Goal: Task Accomplishment & Management: Use online tool/utility

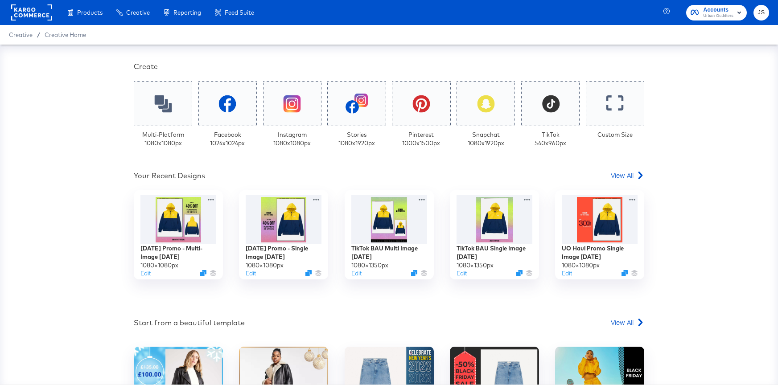
scroll to position [185, 0]
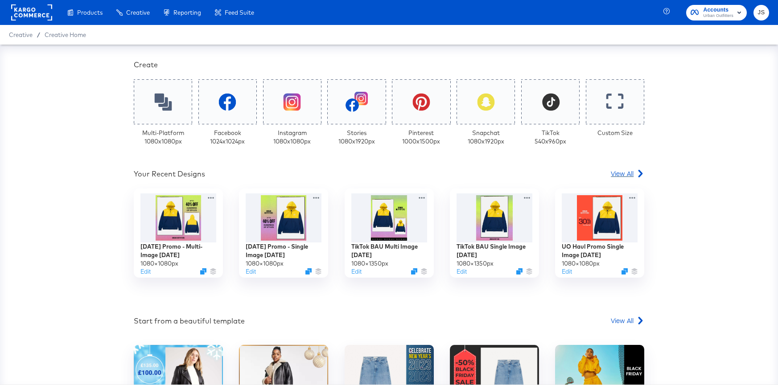
click at [624, 170] on span "View All" at bounding box center [622, 173] width 23 height 9
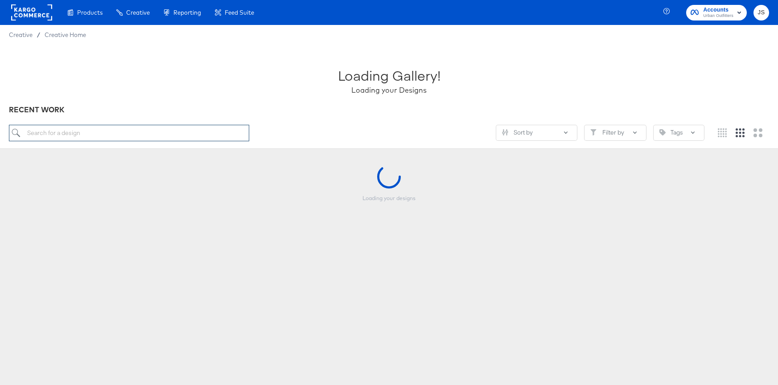
click at [113, 137] on input "search" at bounding box center [129, 133] width 240 height 16
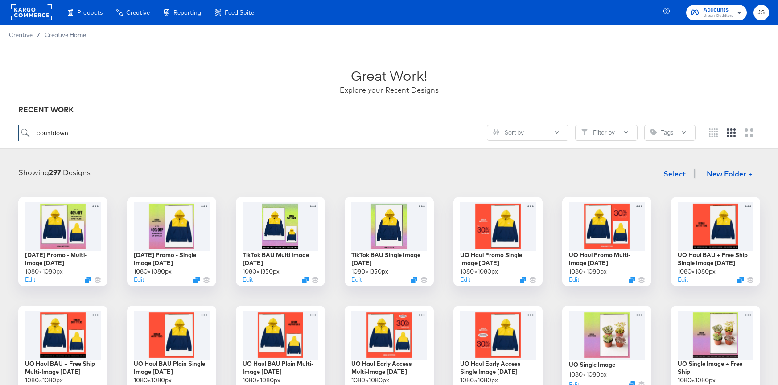
type input "countdown"
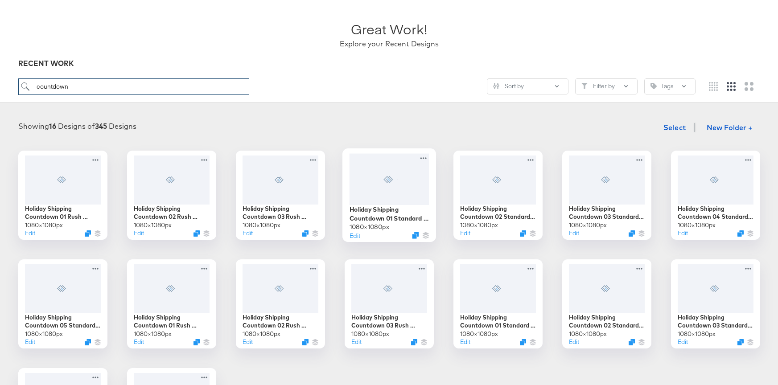
scroll to position [47, 0]
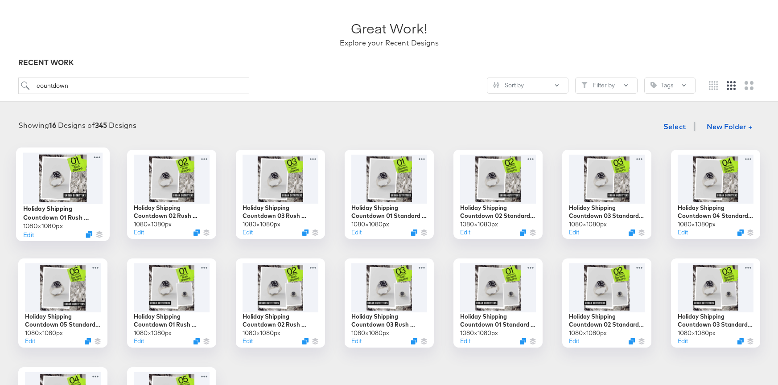
click at [78, 182] on div at bounding box center [63, 177] width 80 height 51
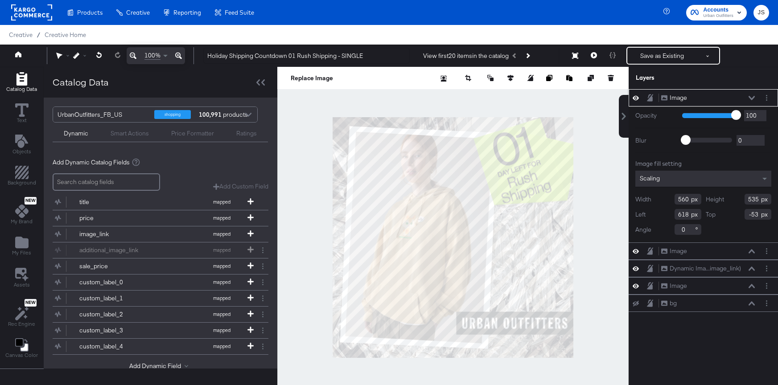
click at [750, 98] on icon at bounding box center [752, 98] width 6 height 4
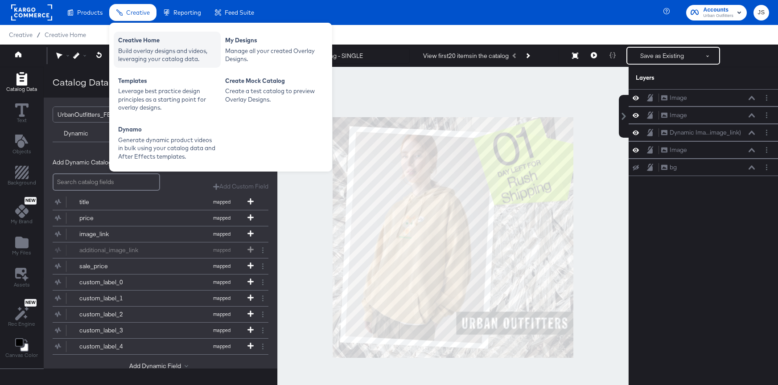
click at [157, 34] on div "Creative Home Build overlay designs and videos, leveraging your catalog data." at bounding box center [167, 50] width 107 height 36
click at [194, 43] on div "Creative Home" at bounding box center [167, 41] width 98 height 11
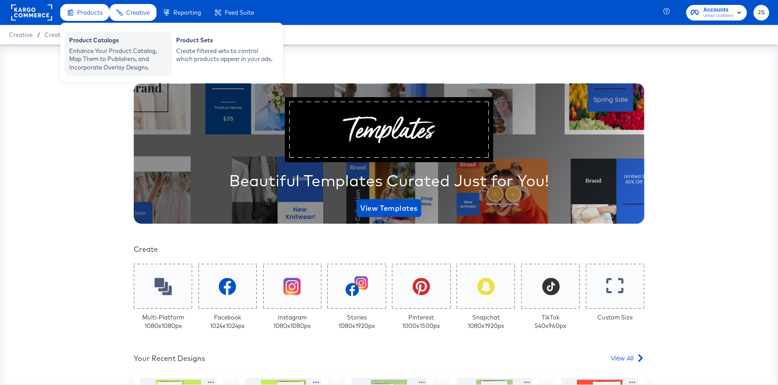
click at [107, 39] on div "Product Catalogs" at bounding box center [118, 41] width 98 height 11
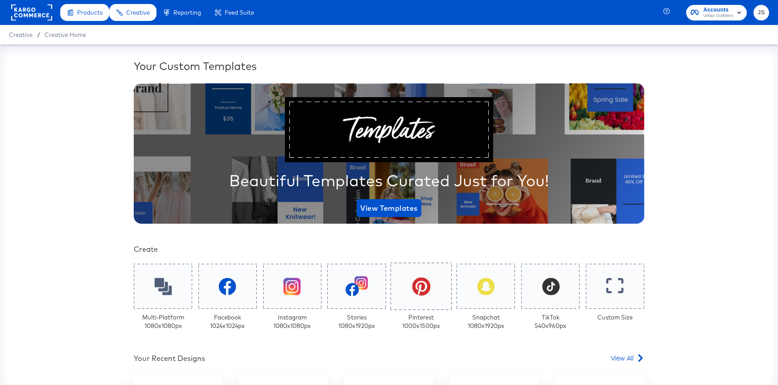
scroll to position [176, 0]
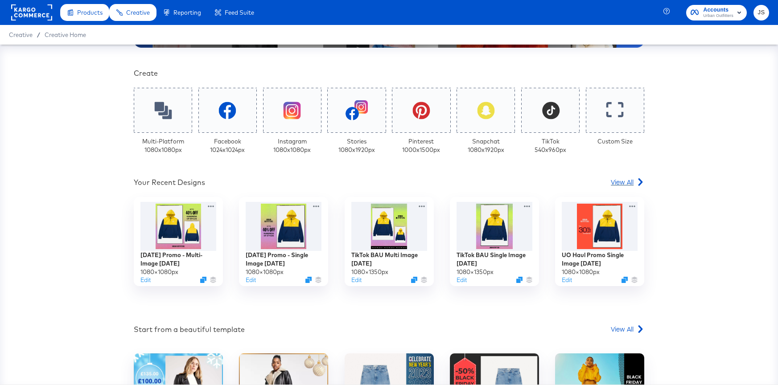
click at [615, 183] on span "View All" at bounding box center [622, 181] width 23 height 9
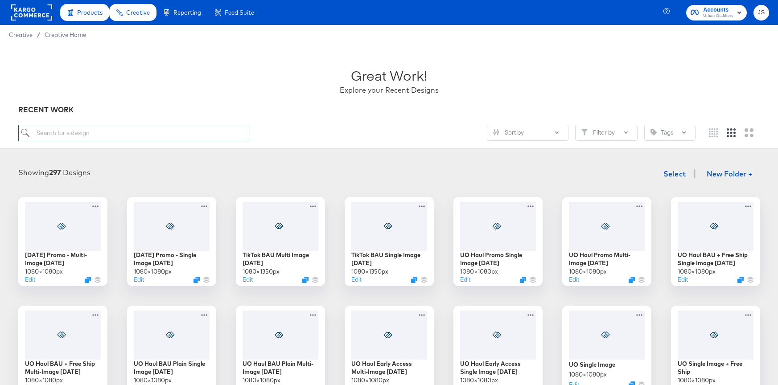
click at [234, 130] on input "search" at bounding box center [133, 133] width 231 height 16
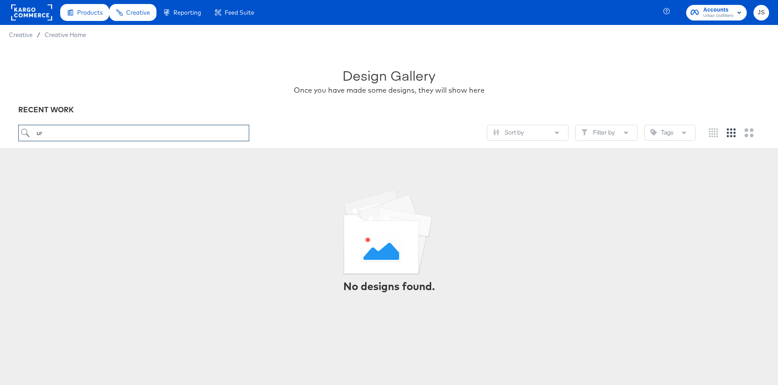
type input "u"
type input "countdown"
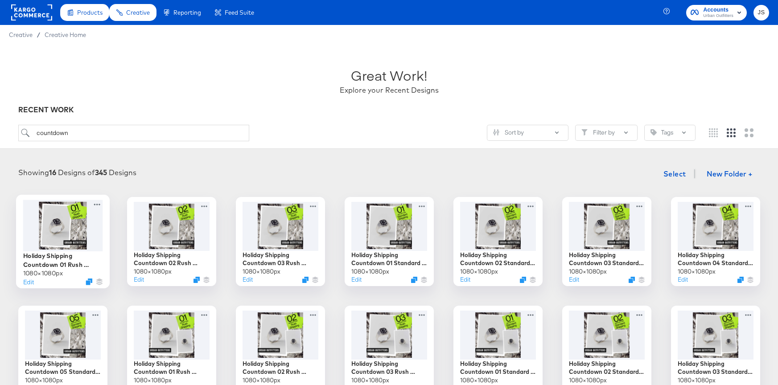
click at [70, 223] on div at bounding box center [63, 225] width 80 height 51
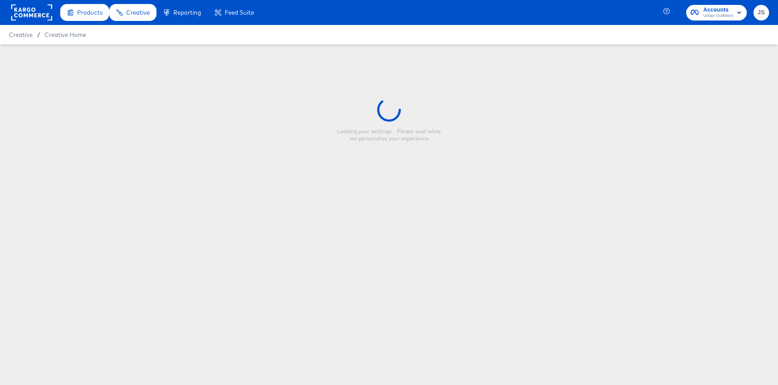
type input "Holiday Shipping Countdown 01 Rush Shipping - SINGLE"
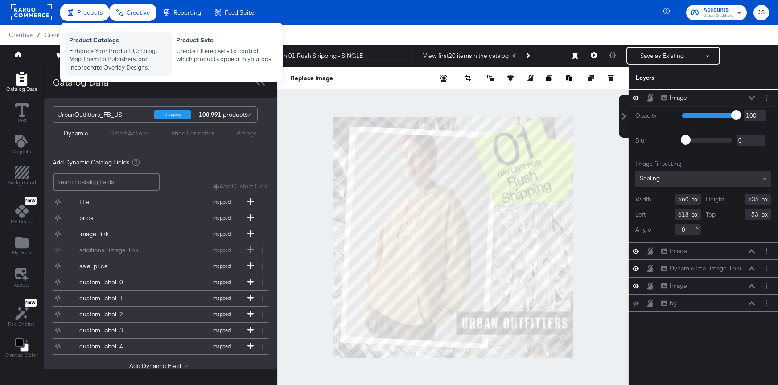
click at [137, 45] on div "Product Catalogs" at bounding box center [118, 41] width 98 height 11
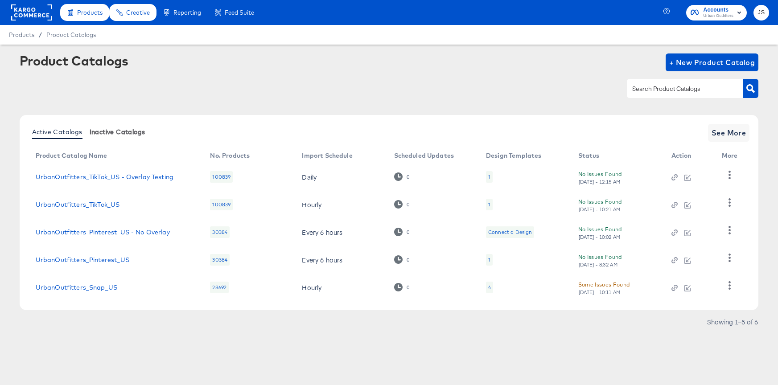
click at [121, 128] on span "Inactive Catalogs" at bounding box center [118, 131] width 56 height 7
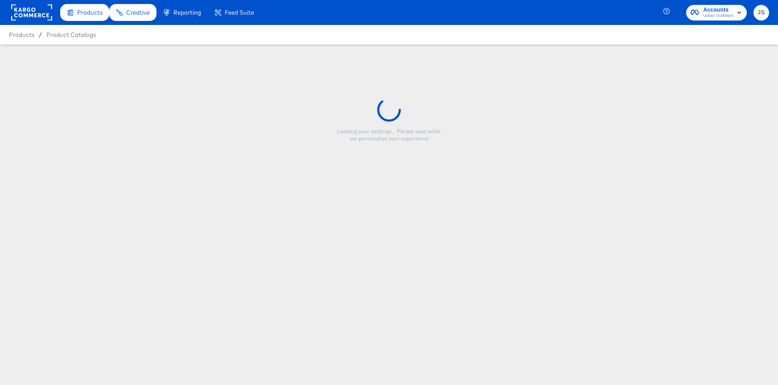
type input "Holiday Shipping Countdown 01 Rush Shipping - SINGLE"
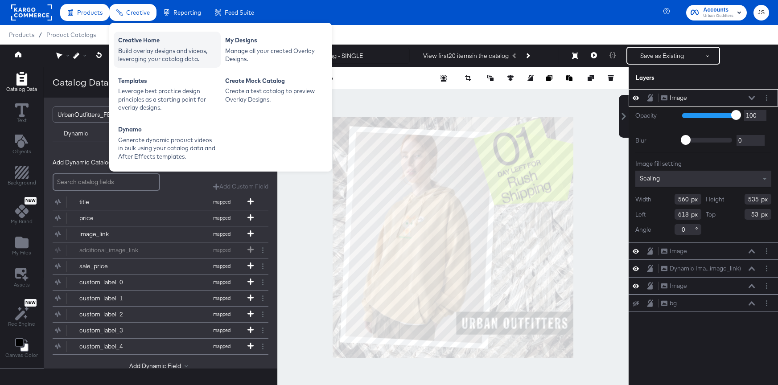
click at [138, 44] on div "Creative Home" at bounding box center [167, 41] width 98 height 11
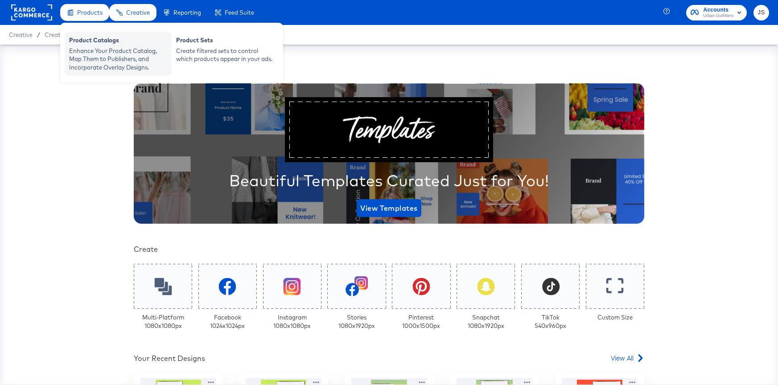
click at [112, 45] on div "Product Catalogs" at bounding box center [118, 41] width 98 height 11
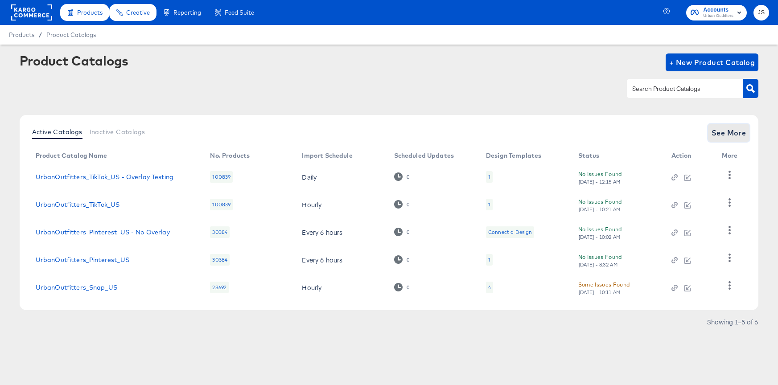
click at [732, 131] on span "See More" at bounding box center [729, 133] width 35 height 12
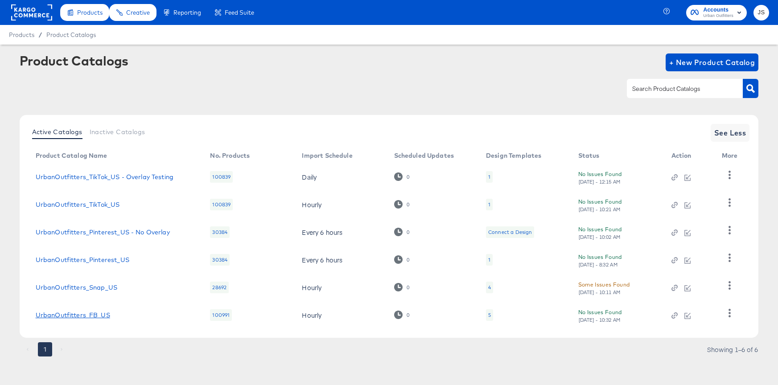
click at [86, 317] on link "UrbanOutfitters_FB_US" at bounding box center [73, 315] width 74 height 7
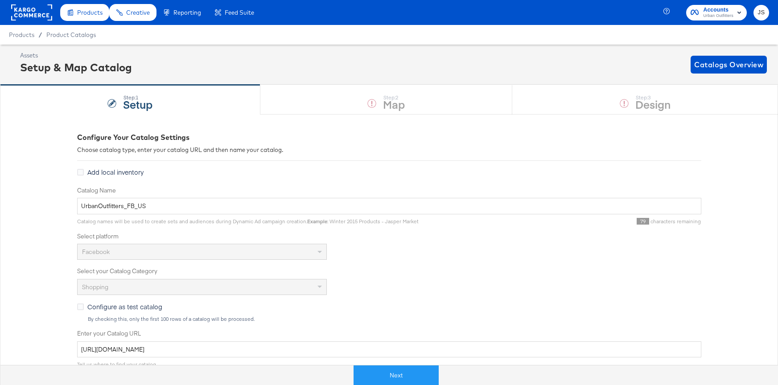
click at [347, 98] on div "Step: 1 Setup Step: 2 Map Step: 3 Design" at bounding box center [389, 99] width 778 height 29
click at [421, 383] on button "Next" at bounding box center [396, 376] width 85 height 20
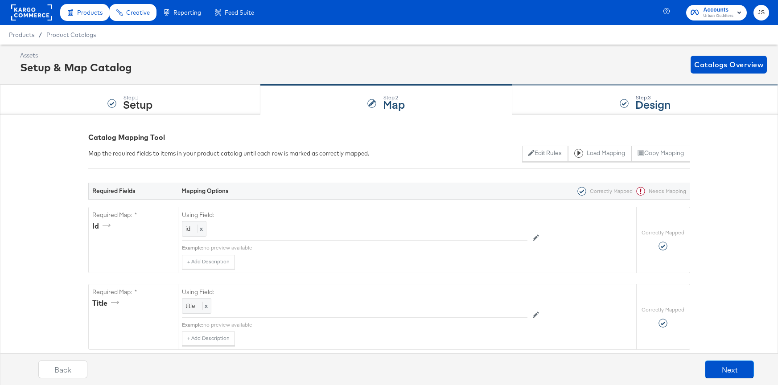
click at [593, 111] on div "Step: 3 Design" at bounding box center [645, 99] width 266 height 29
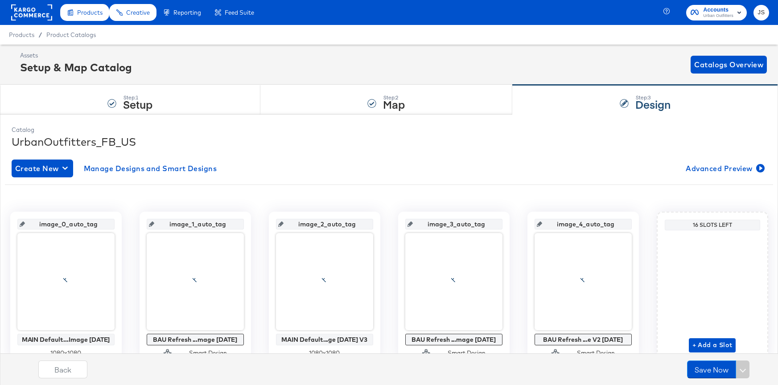
scroll to position [40, 0]
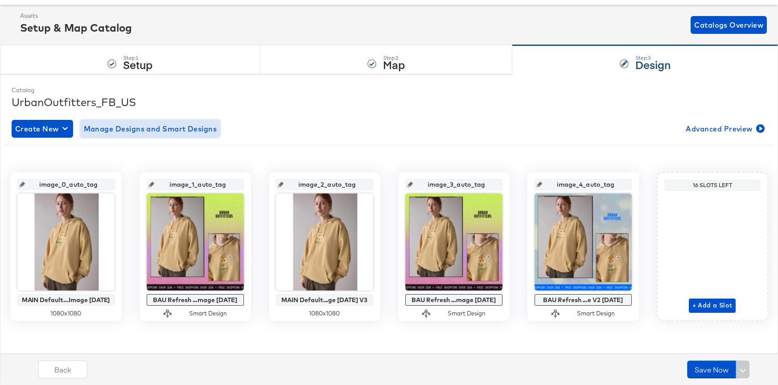
click at [176, 130] on span "Manage Designs and Smart Designs" at bounding box center [150, 129] width 133 height 12
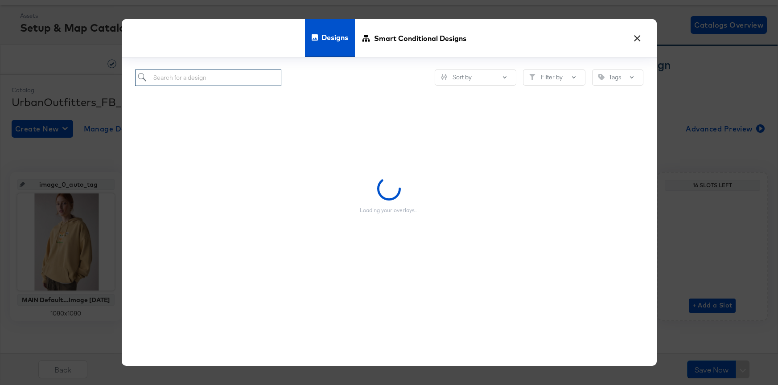
click at [206, 81] on input "search" at bounding box center [208, 78] width 147 height 16
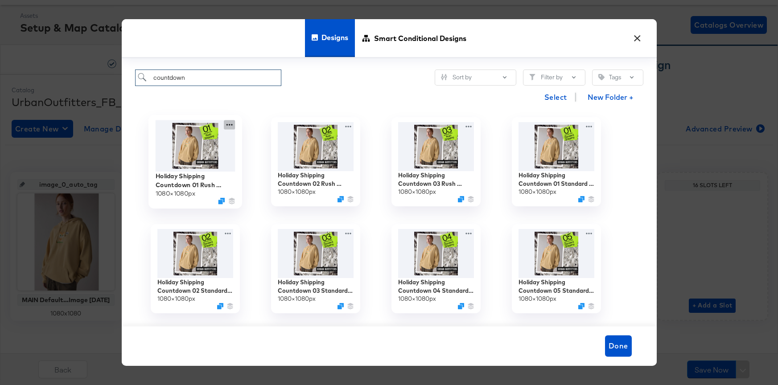
click at [226, 124] on icon at bounding box center [229, 124] width 11 height 9
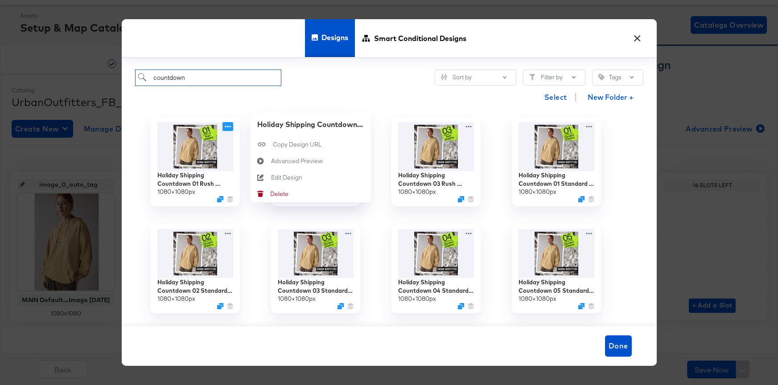
click at [239, 102] on div "Select New Folder +" at bounding box center [389, 97] width 508 height 23
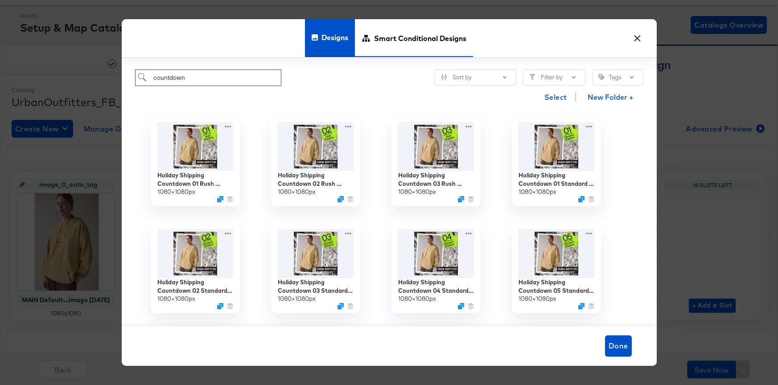
type input "countdown"
click at [396, 40] on span "Smart Conditional Designs" at bounding box center [420, 38] width 92 height 39
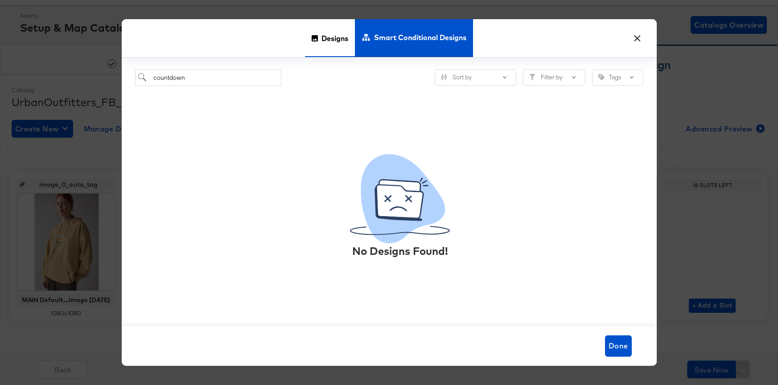
click at [328, 42] on span "Designs" at bounding box center [334, 38] width 27 height 39
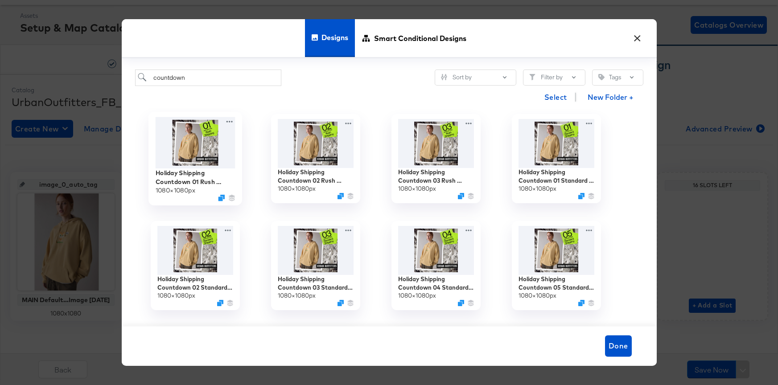
scroll to position [0, 0]
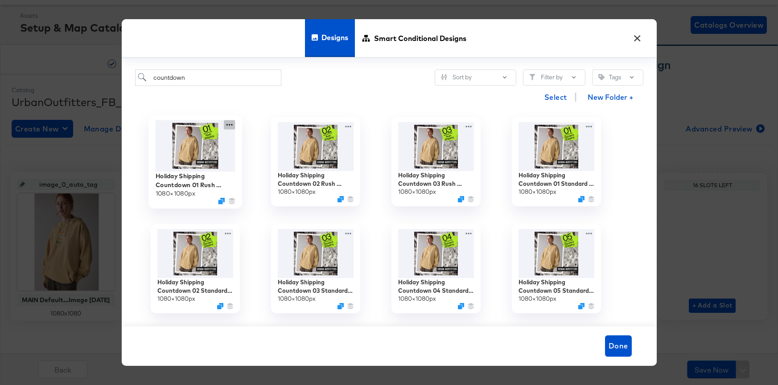
click at [227, 127] on icon at bounding box center [229, 124] width 11 height 9
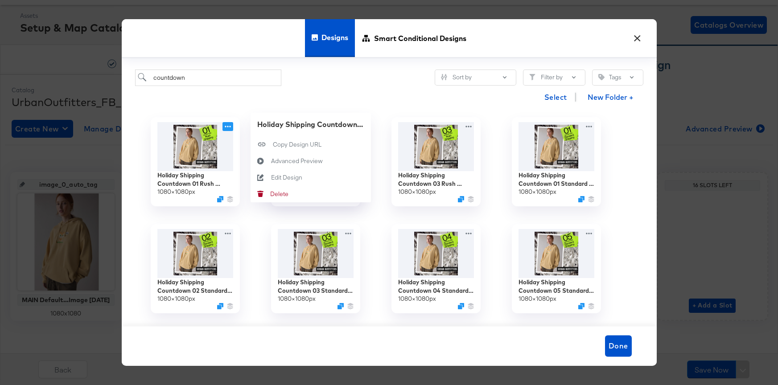
click at [603, 199] on div "Holiday Shipping Countdown 01 Standard Shipping - SINGLE 1080 × 1080 px" at bounding box center [556, 161] width 120 height 107
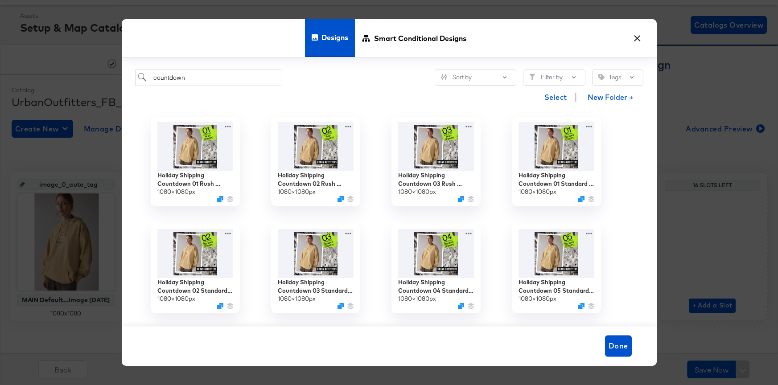
click at [630, 46] on div "Designs Smart Conditional Designs" at bounding box center [389, 38] width 535 height 39
click at [641, 34] on button "×" at bounding box center [638, 36] width 16 height 16
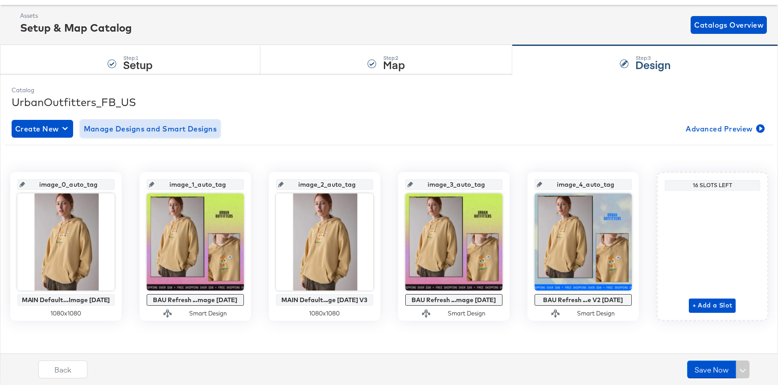
click at [169, 123] on span "Manage Designs and Smart Designs" at bounding box center [150, 129] width 133 height 12
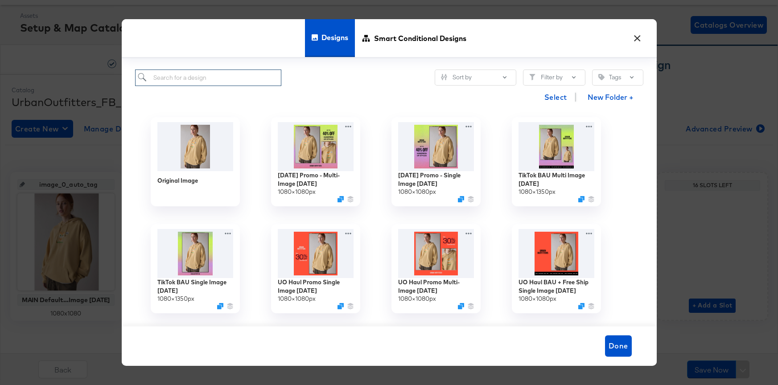
click at [225, 76] on input "search" at bounding box center [208, 78] width 147 height 16
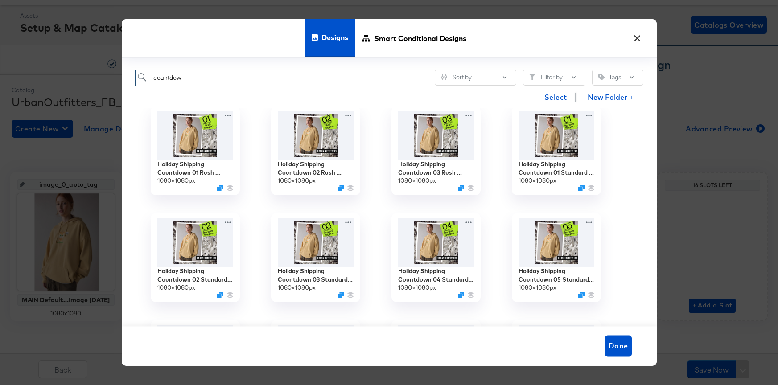
scroll to position [12, 0]
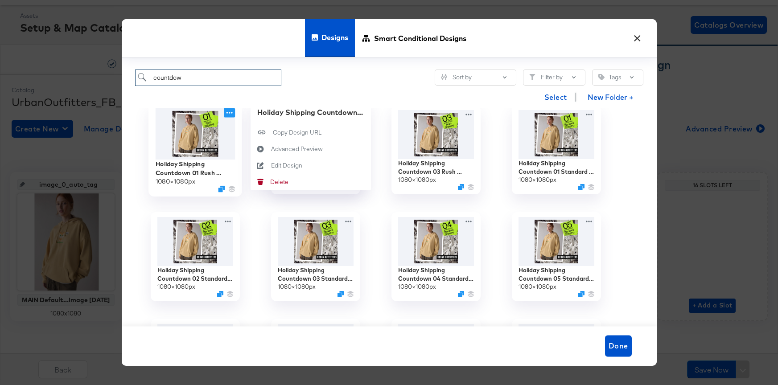
click at [227, 115] on icon at bounding box center [229, 112] width 11 height 9
type input "countdow"
click at [271, 166] on div "Edit Design Edit Design" at bounding box center [271, 166] width 0 height 0
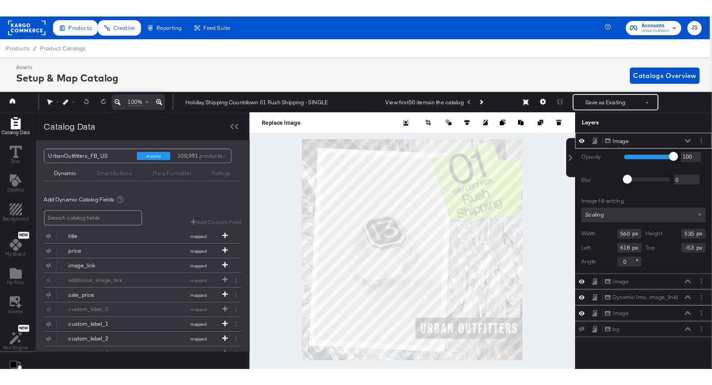
scroll to position [20, 2]
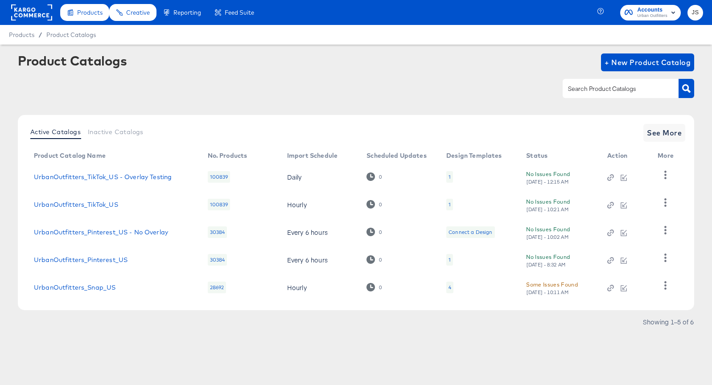
click at [649, 9] on span "Accounts" at bounding box center [652, 9] width 30 height 9
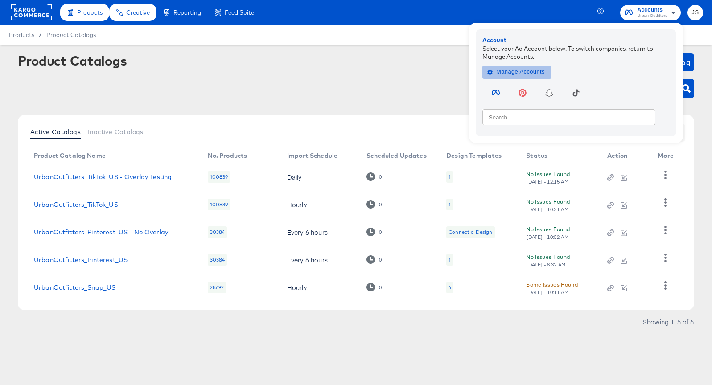
click at [547, 67] on button "Manage Accounts" at bounding box center [516, 71] width 69 height 13
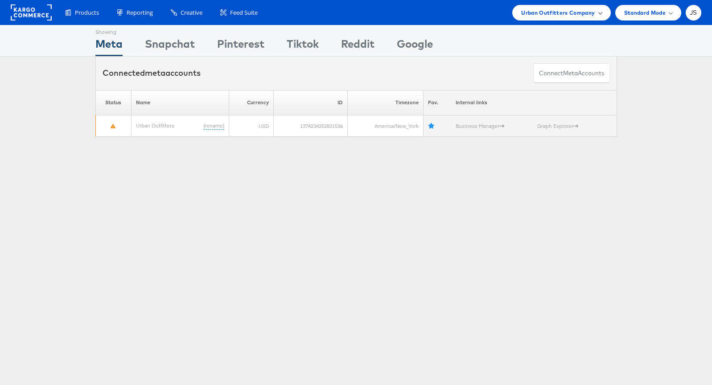
click at [582, 16] on span "Urban Outfitters Company" at bounding box center [558, 12] width 74 height 9
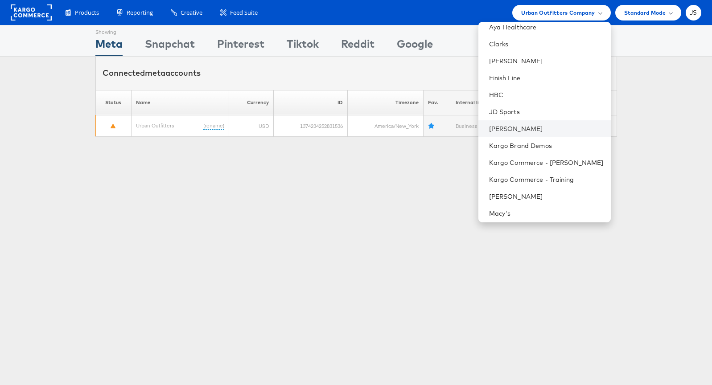
scroll to position [162, 0]
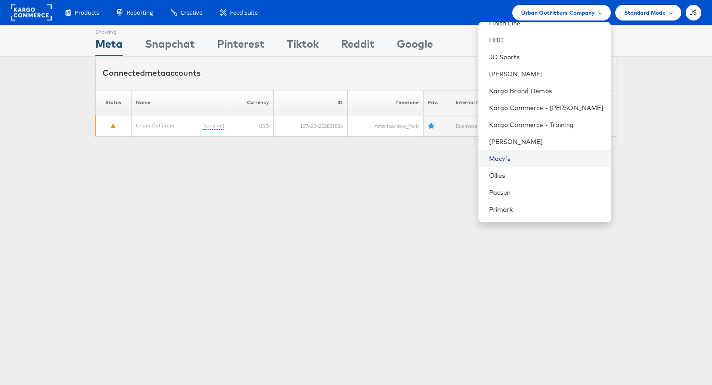
click at [525, 158] on link "Macy's" at bounding box center [546, 158] width 115 height 9
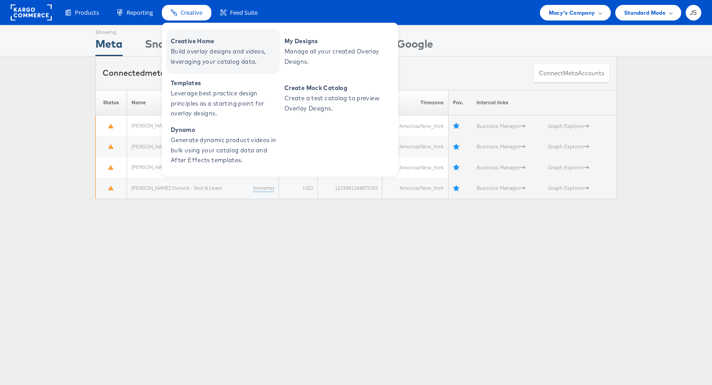
click at [191, 48] on span "Build overlay designs and videos, leveraging your catalog data." at bounding box center [224, 56] width 107 height 21
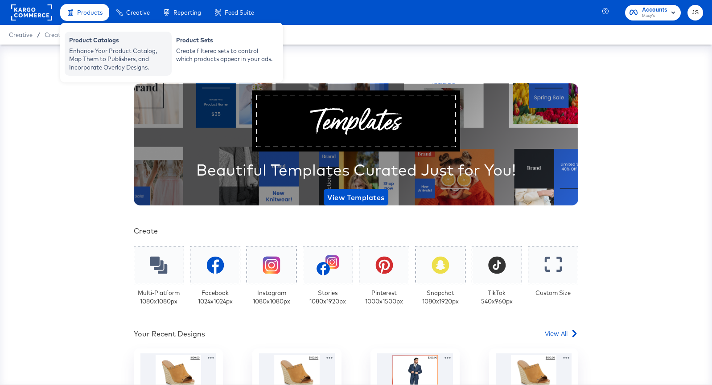
click at [88, 38] on div "Product Catalogs" at bounding box center [118, 41] width 98 height 11
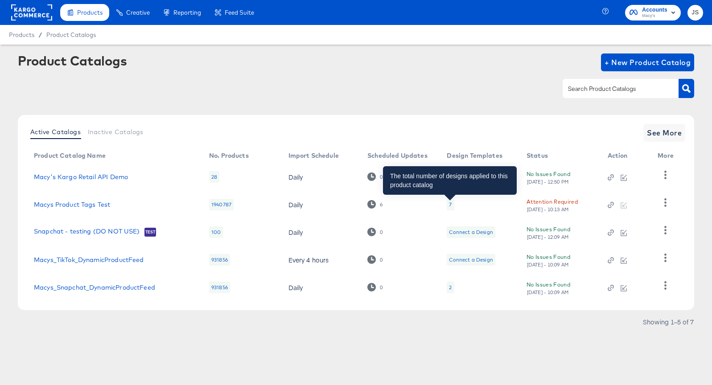
click at [449, 205] on div "7" at bounding box center [450, 204] width 3 height 7
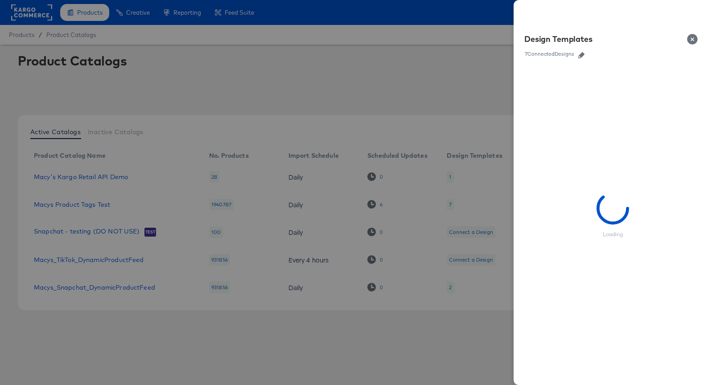
click at [584, 53] on icon "button" at bounding box center [581, 55] width 6 height 6
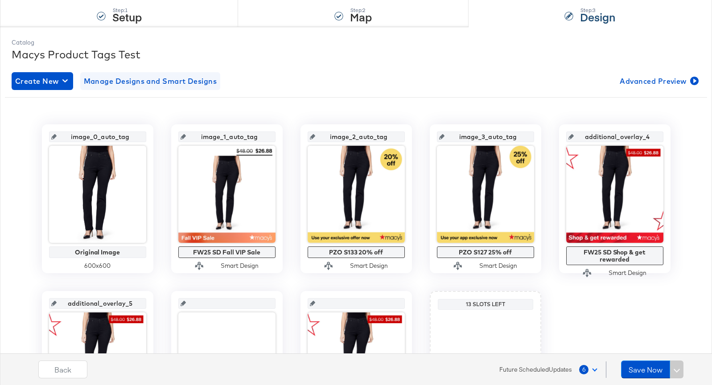
scroll to position [79, 0]
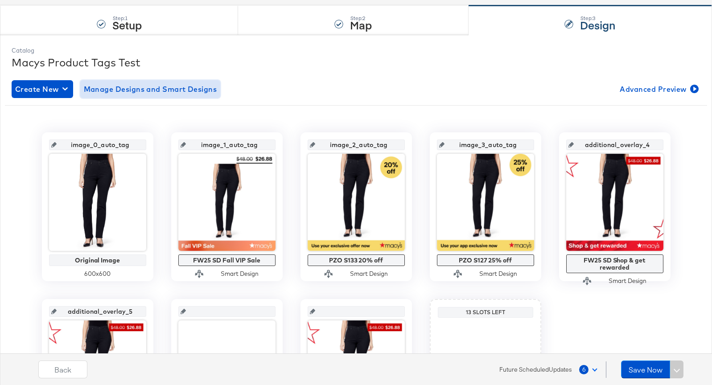
click at [165, 83] on span "Manage Designs and Smart Designs" at bounding box center [150, 89] width 133 height 12
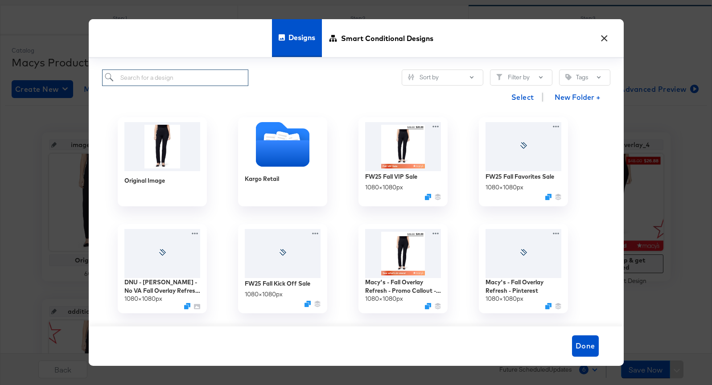
click at [165, 78] on input "search" at bounding box center [175, 78] width 147 height 16
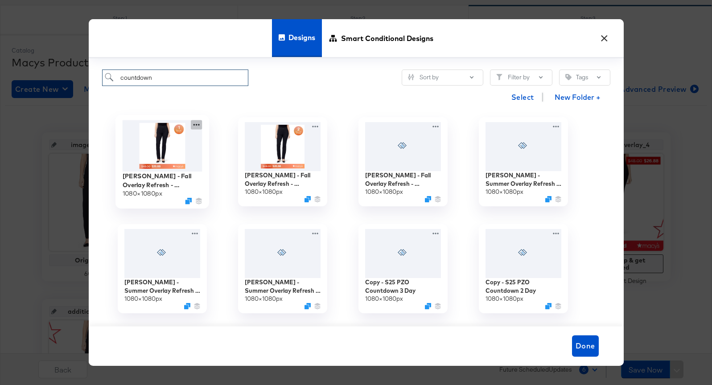
click at [191, 126] on icon at bounding box center [196, 124] width 11 height 9
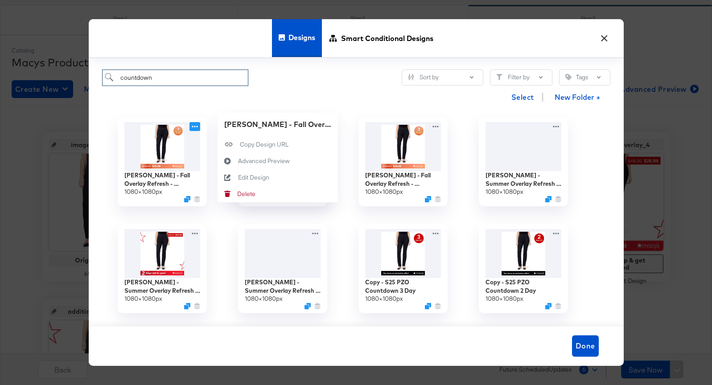
click at [204, 91] on div "Select New Folder +" at bounding box center [356, 97] width 508 height 23
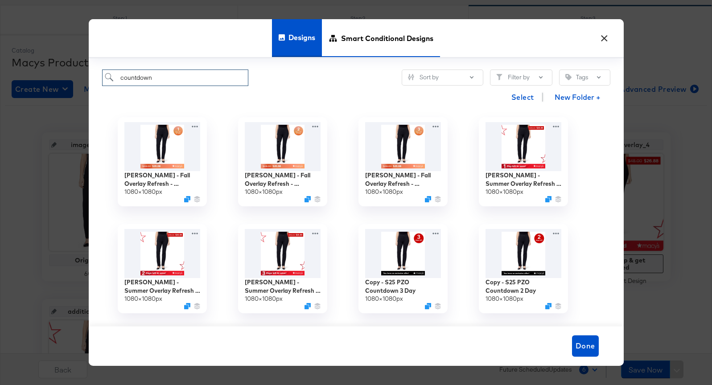
type input "countdown"
click at [343, 54] on span "Smart Conditional Designs" at bounding box center [387, 38] width 92 height 39
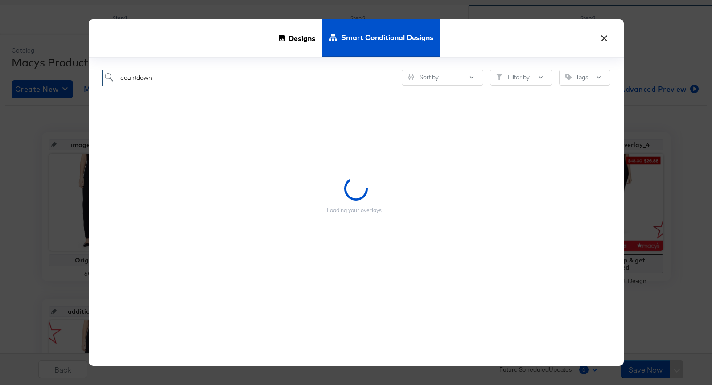
click at [194, 78] on input "countdown" at bounding box center [175, 78] width 147 height 16
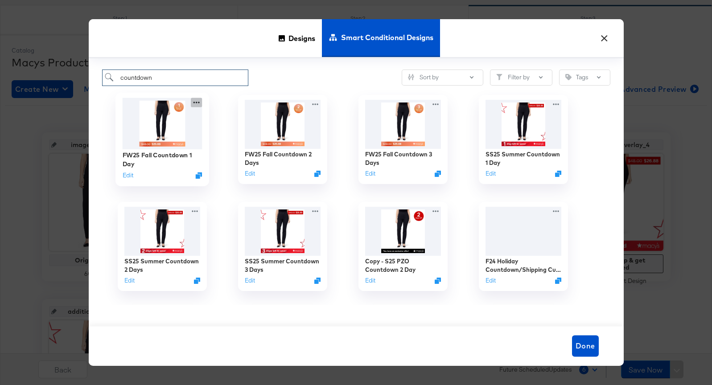
click at [192, 103] on icon at bounding box center [196, 102] width 11 height 9
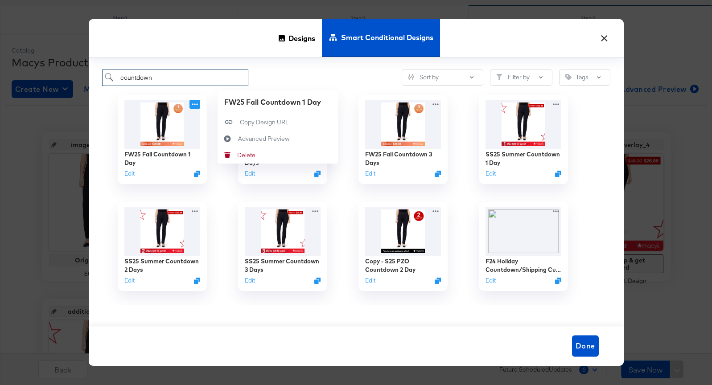
click at [232, 47] on div "Designs Smart Conditional Designs" at bounding box center [356, 38] width 535 height 39
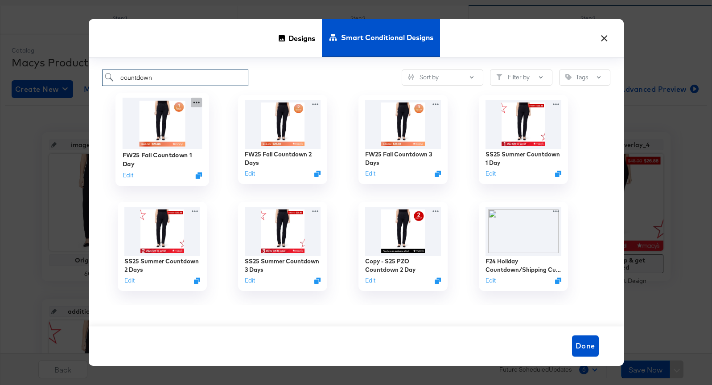
click at [198, 103] on icon at bounding box center [196, 102] width 11 height 9
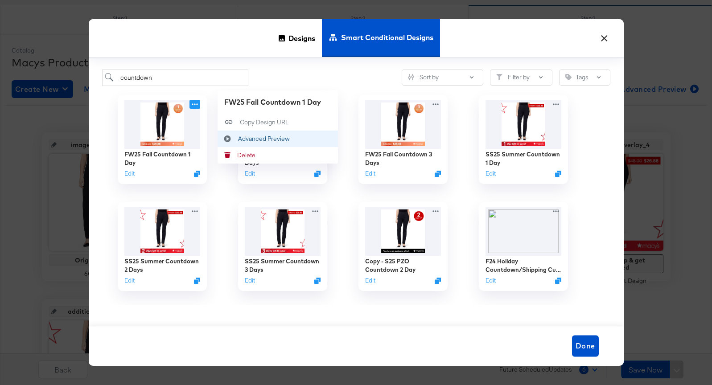
click at [238, 139] on div "Advanced Preview Advanced Preview" at bounding box center [238, 139] width 0 height 0
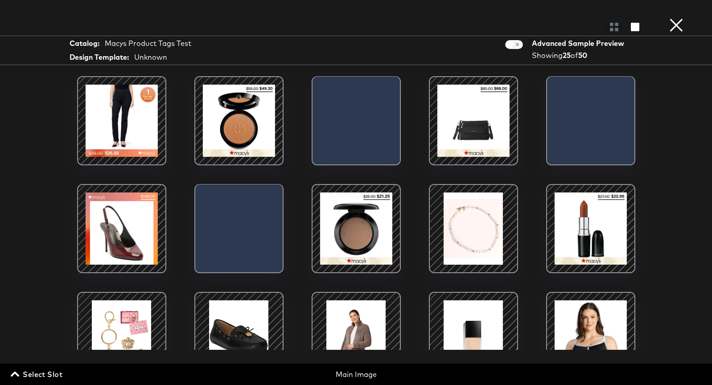
click at [668, 18] on button "×" at bounding box center [677, 9] width 18 height 18
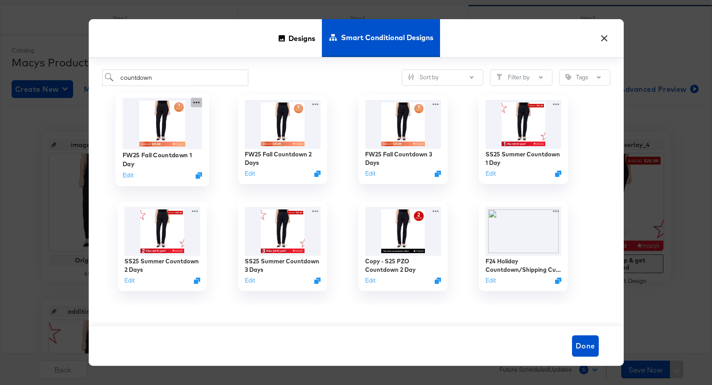
click at [199, 103] on icon at bounding box center [196, 102] width 11 height 9
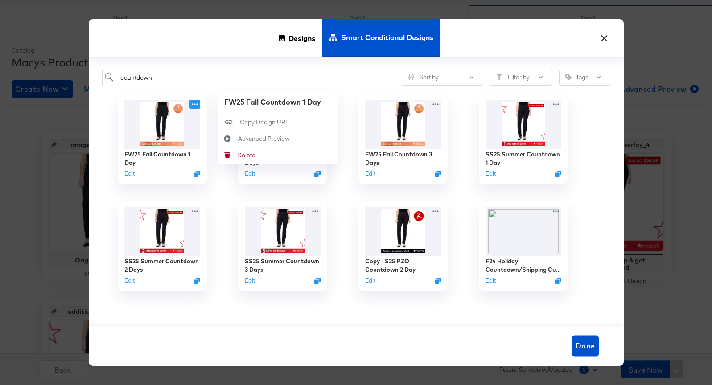
click at [236, 60] on div "countdown Sort by Filter by Tags FW25 Fall Countdown 1 Day Edit FW25 Fall Count…" at bounding box center [356, 192] width 535 height 268
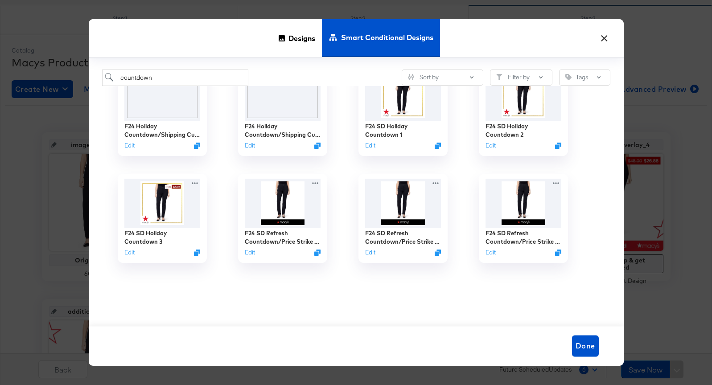
scroll to position [0, 0]
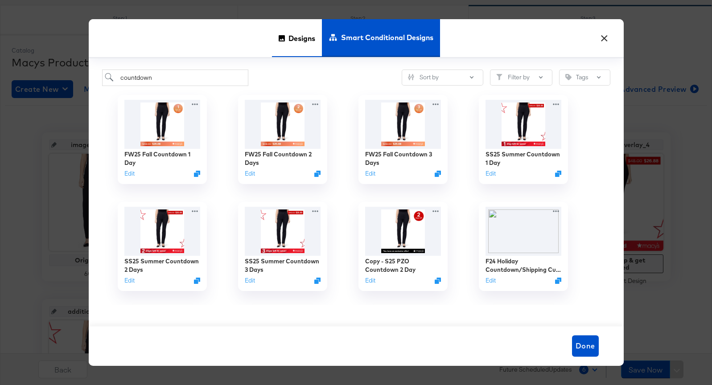
click at [295, 40] on span "Designs" at bounding box center [301, 38] width 27 height 39
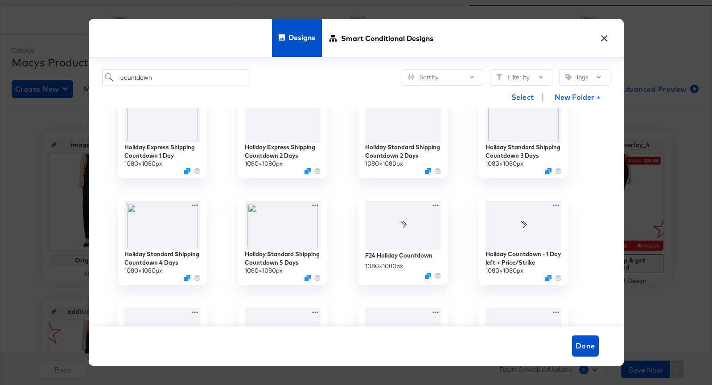
scroll to position [354, 0]
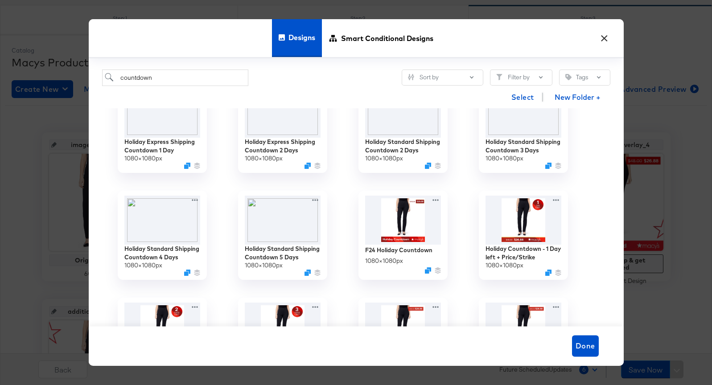
click at [610, 31] on button "×" at bounding box center [605, 36] width 16 height 16
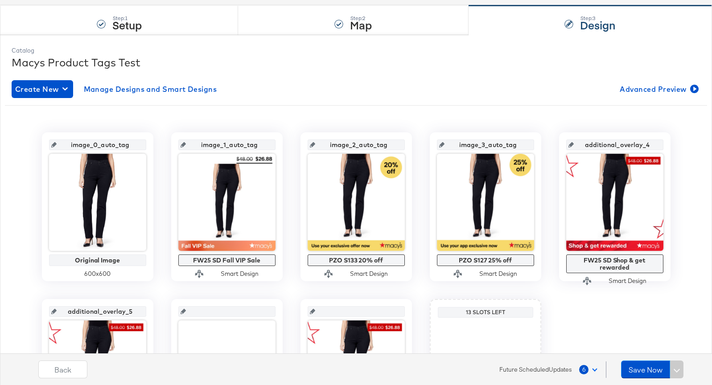
scroll to position [0, 0]
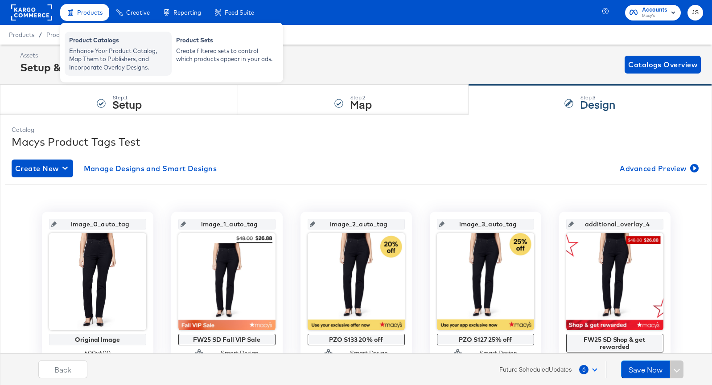
click at [103, 43] on div "Product Catalogs" at bounding box center [118, 41] width 98 height 11
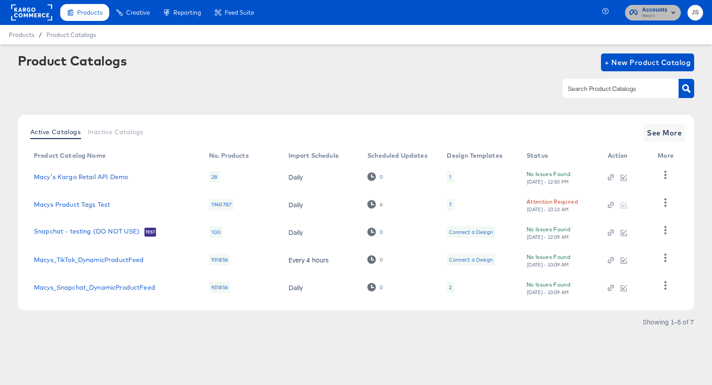
click at [658, 16] on span "Macy's" at bounding box center [654, 15] width 25 height 7
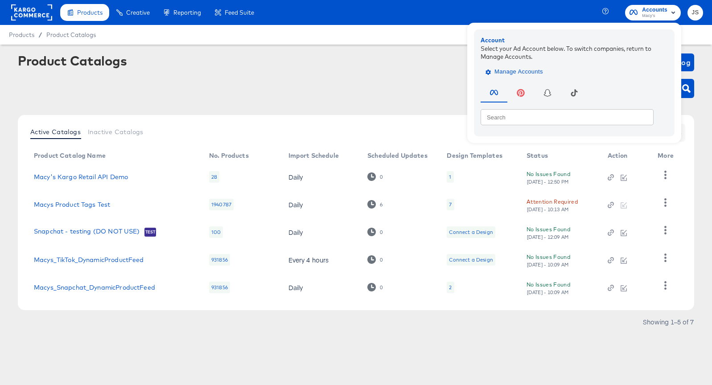
click at [542, 71] on span "Manage Accounts" at bounding box center [515, 72] width 56 height 10
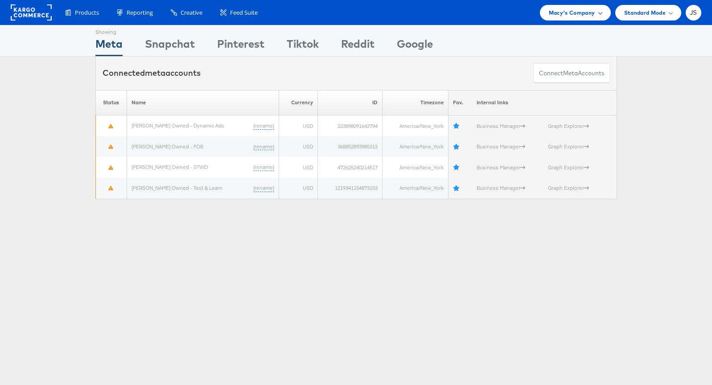
click at [578, 13] on span "Macy's Company" at bounding box center [572, 12] width 46 height 9
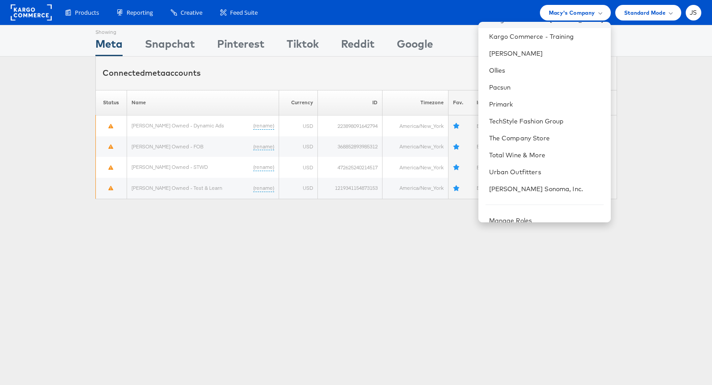
scroll to position [261, 0]
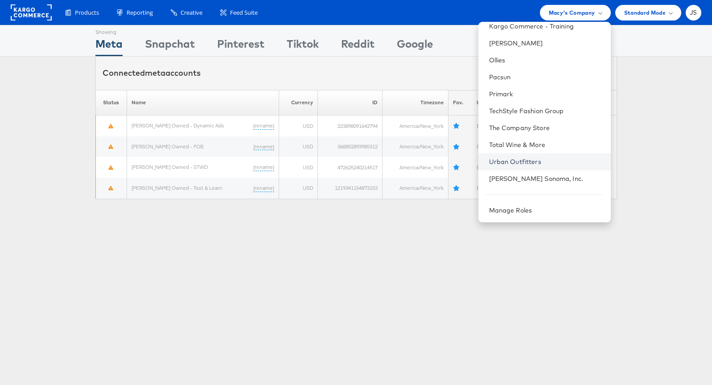
click at [531, 161] on link "Urban Outfitters" at bounding box center [546, 161] width 115 height 9
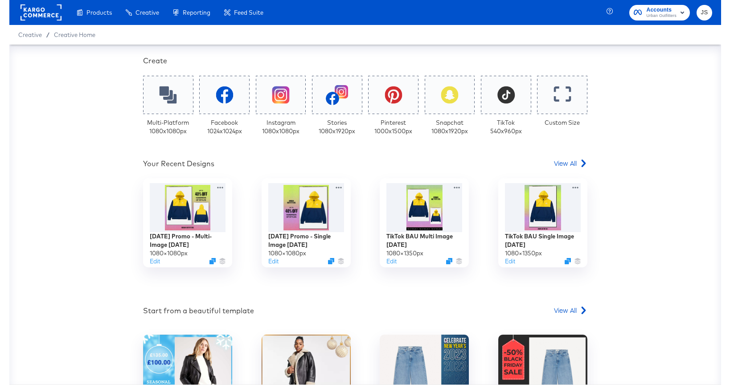
scroll to position [174, 0]
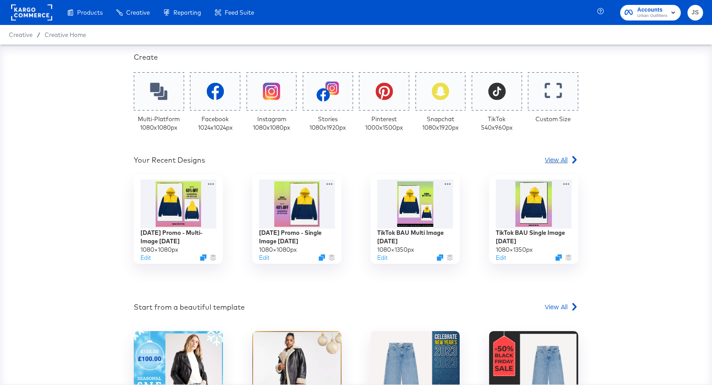
click at [555, 161] on span "View All" at bounding box center [556, 159] width 23 height 9
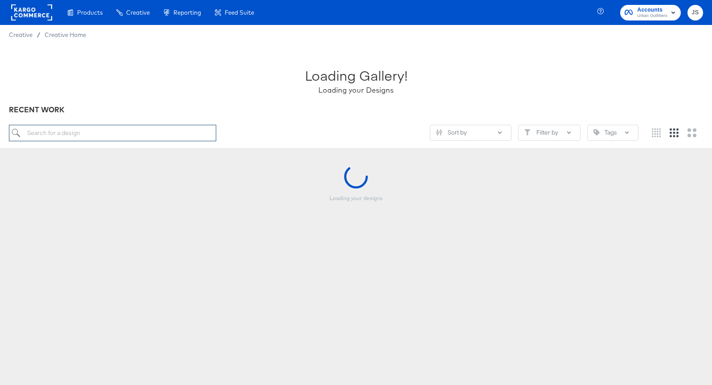
click at [168, 140] on input "search" at bounding box center [112, 133] width 207 height 16
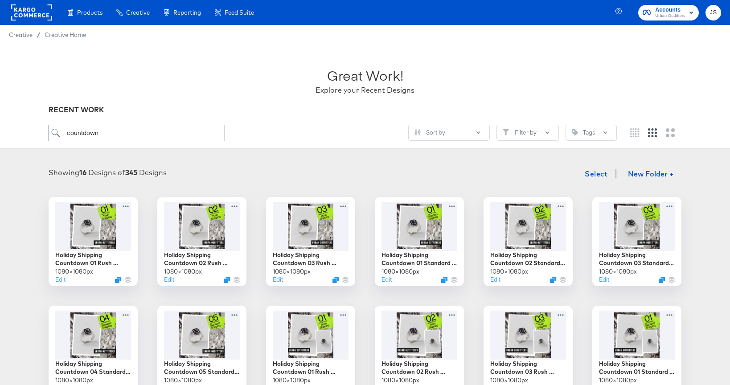
type input "countdown"
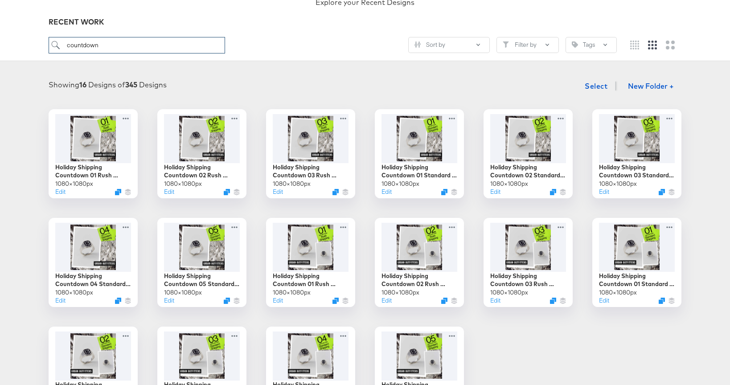
scroll to position [87, 0]
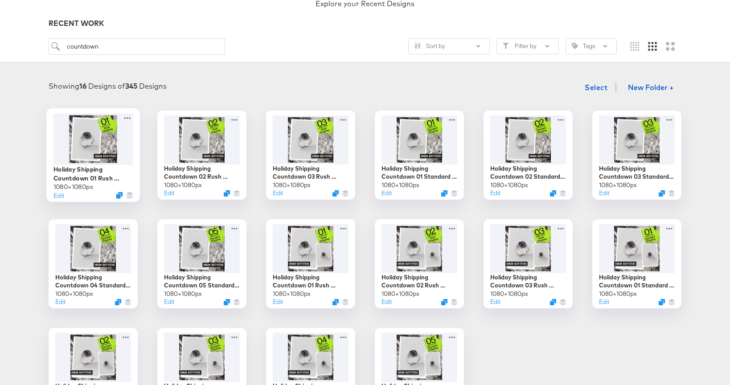
click at [110, 145] on div at bounding box center [94, 138] width 80 height 51
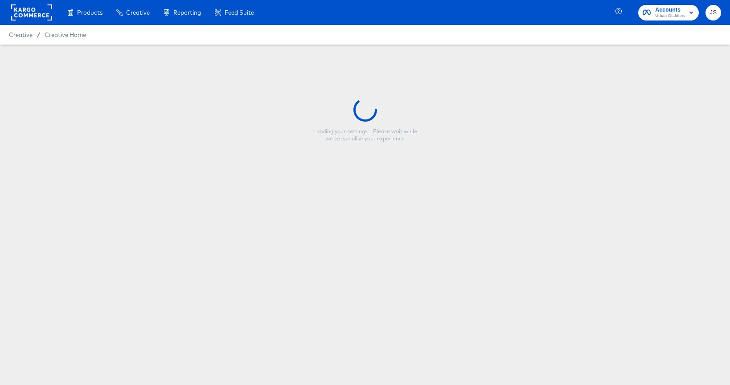
type input "Holiday Shipping Countdown 01 Rush Shipping - SINGLE"
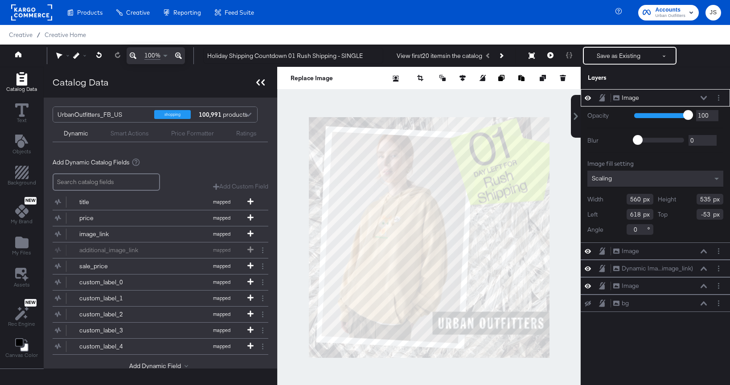
click at [256, 82] on icon at bounding box center [258, 82] width 4 height 6
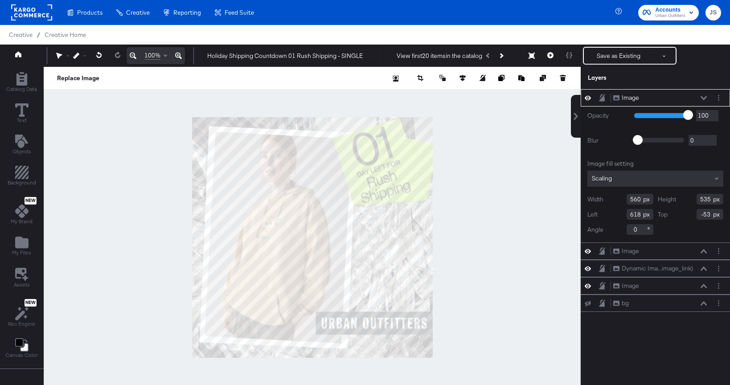
click at [704, 100] on button at bounding box center [704, 97] width 7 height 5
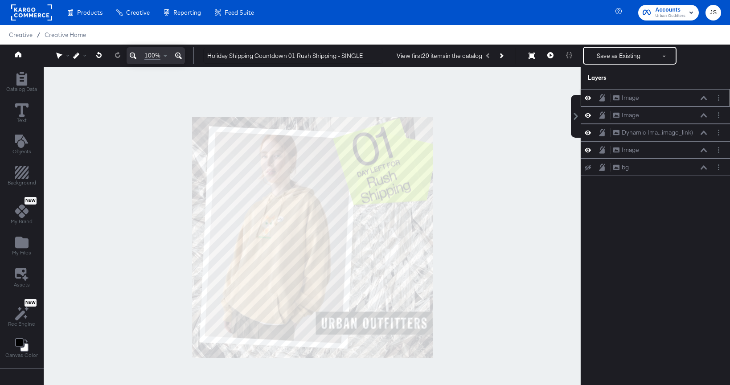
click at [706, 99] on icon at bounding box center [704, 98] width 6 height 4
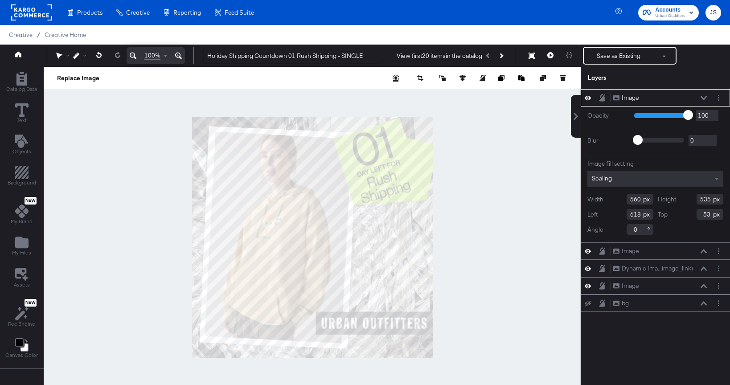
click at [706, 99] on icon at bounding box center [704, 98] width 6 height 4
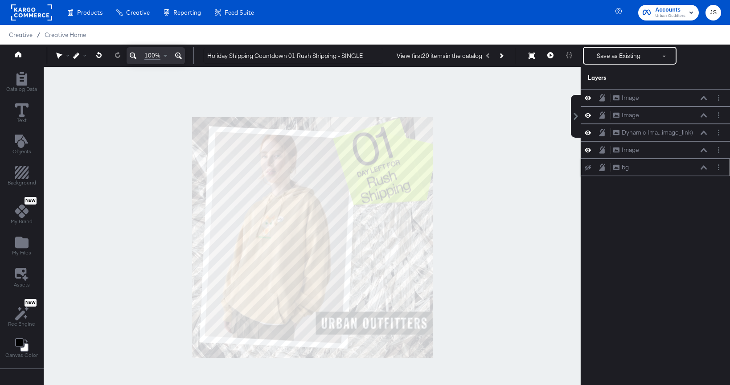
click at [589, 166] on icon at bounding box center [588, 168] width 6 height 6
click at [589, 166] on icon at bounding box center [588, 168] width 6 height 8
click at [701, 98] on button at bounding box center [704, 97] width 7 height 5
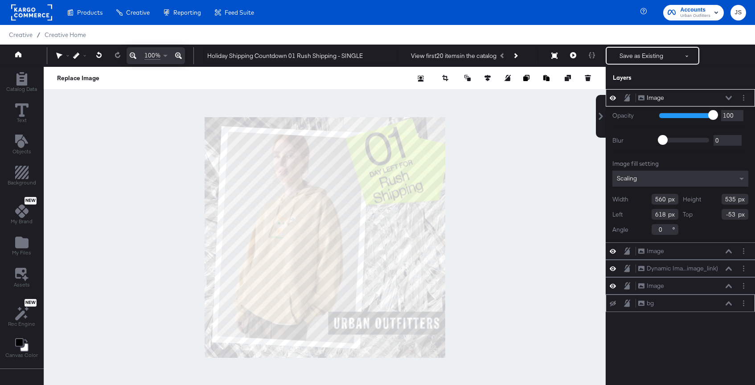
click at [503, 243] on div at bounding box center [325, 237] width 562 height 341
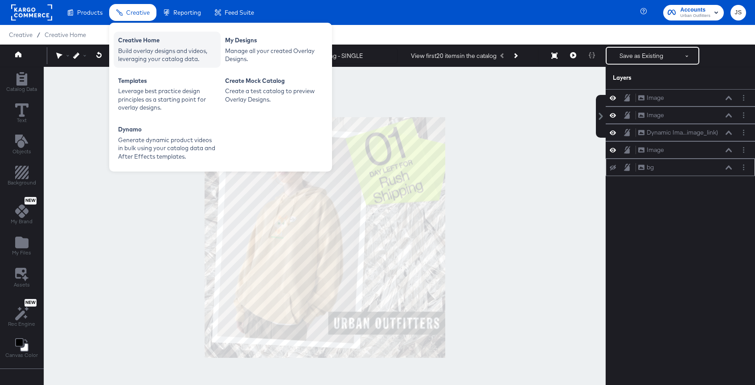
click at [149, 59] on div "Build overlay designs and videos, leveraging your catalog data." at bounding box center [167, 55] width 98 height 16
